Goal: Information Seeking & Learning: Learn about a topic

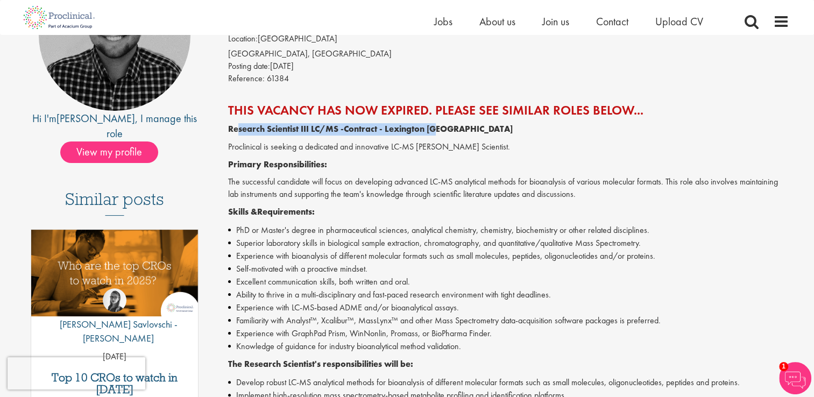
drag, startPoint x: 450, startPoint y: 130, endPoint x: 239, endPoint y: 126, distance: 211.6
click at [239, 126] on p "Research Scientist III LC/MS -Contract - [GEOGRAPHIC_DATA] [GEOGRAPHIC_DATA]" at bounding box center [508, 129] width 561 height 12
click at [305, 322] on li "Familiarity with Analyst™, Xcalibur™, MassLynx™ and other Mass Spectrometry dat…" at bounding box center [508, 320] width 561 height 13
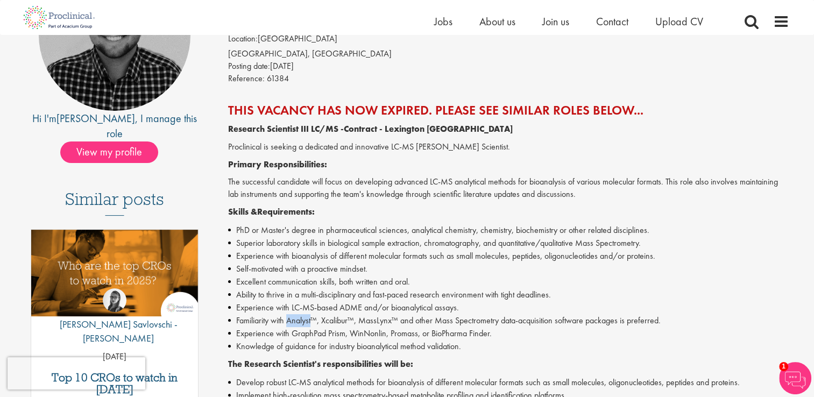
click at [305, 322] on li "Familiarity with Analyst™, Xcalibur™, MassLynx™ and other Mass Spectrometry dat…" at bounding box center [508, 320] width 561 height 13
copy li "Analyst"
click at [356, 307] on li "Experience with LC-MS-based ADME and/or bioanalytical assays." at bounding box center [508, 307] width 561 height 13
copy li "ADME"
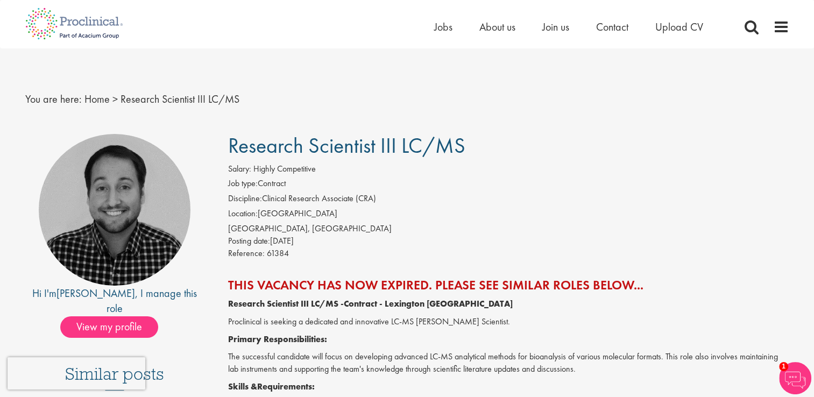
drag, startPoint x: 233, startPoint y: 149, endPoint x: 478, endPoint y: 151, distance: 245.4
click at [478, 151] on h1 "Research Scientist III LC/MS" at bounding box center [508, 146] width 561 height 24
copy span "Research Scientist III LC/MS"
